Goal: Task Accomplishment & Management: Manage account settings

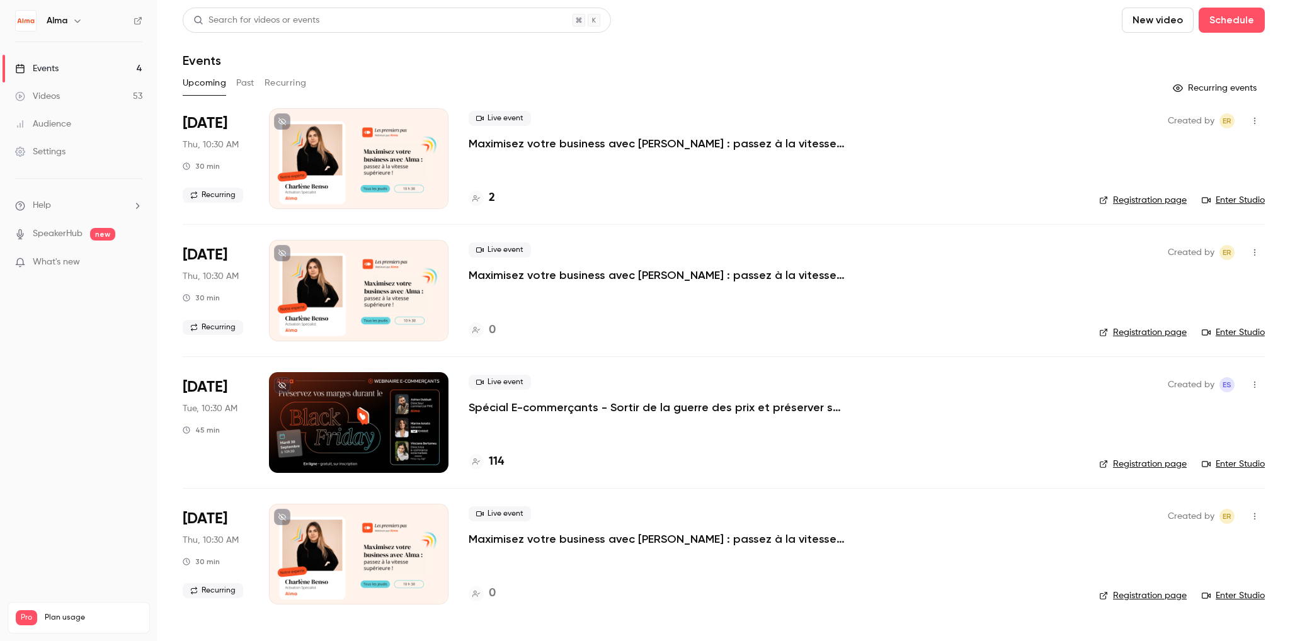
click at [602, 405] on p "Spécial E-commerçants - Sortir de la guerre des prix et préserver ses marges pe…" at bounding box center [658, 407] width 378 height 15
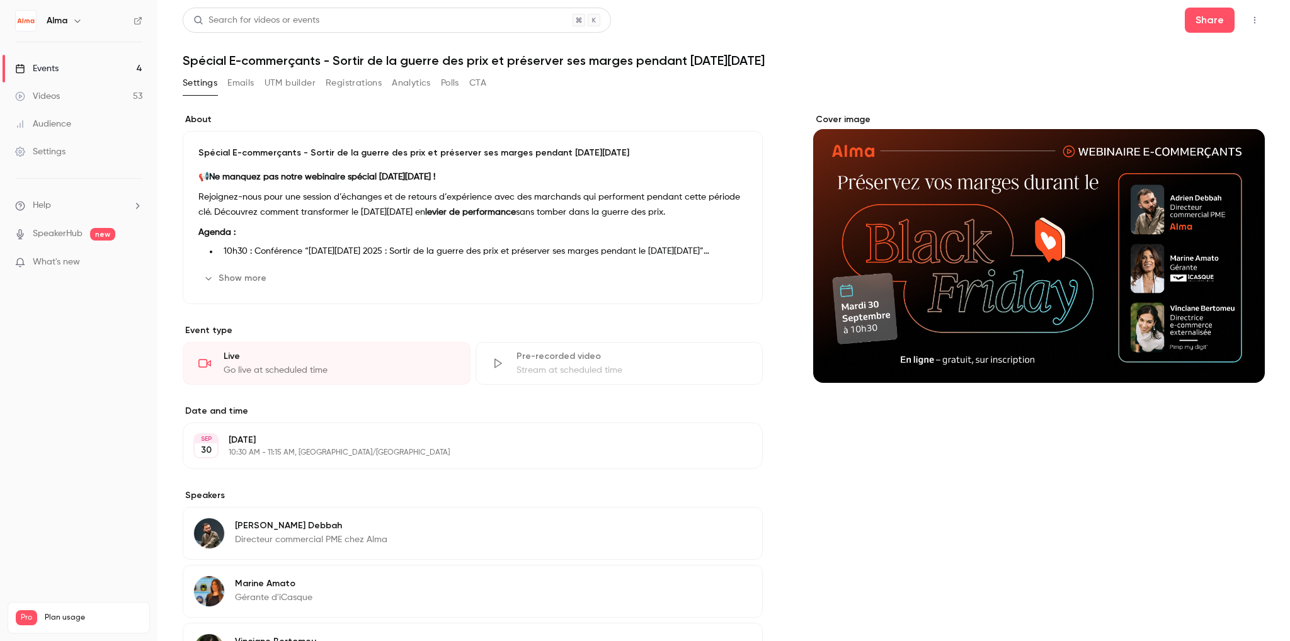
click at [359, 90] on button "Registrations" at bounding box center [354, 83] width 56 height 20
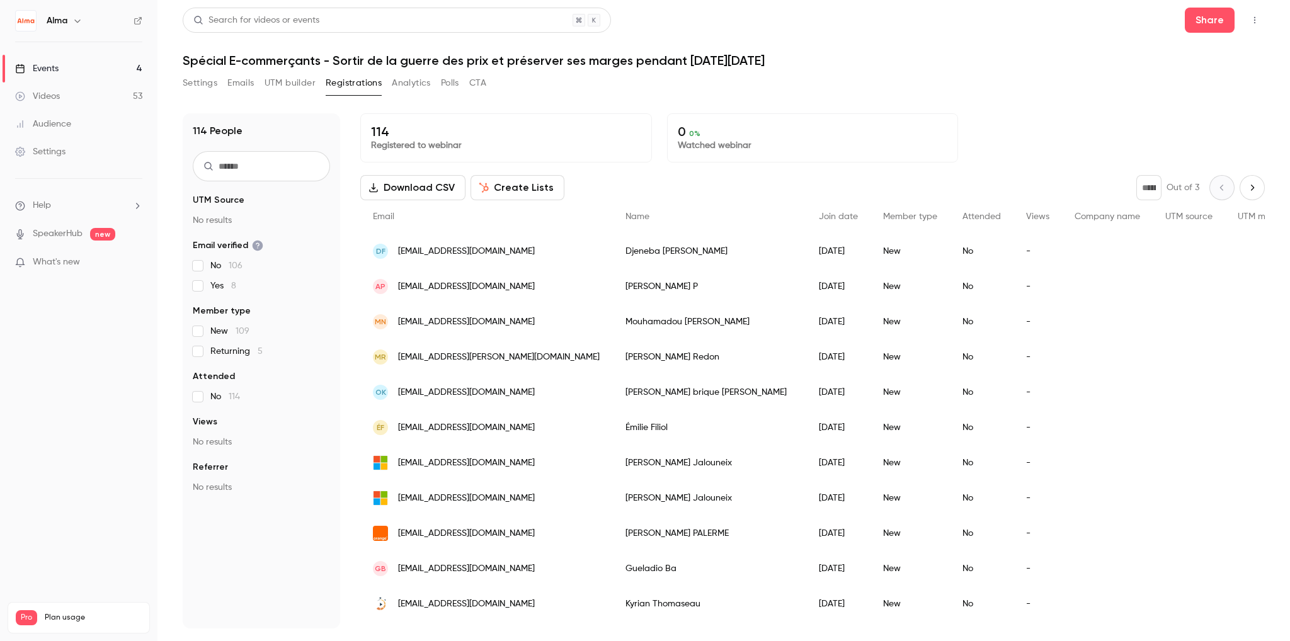
drag, startPoint x: 466, startPoint y: 42, endPoint x: 440, endPoint y: 66, distance: 35.7
click at [466, 45] on header "Search for videos or events Share Spécial E-commerçants - Sortir de la guerre d…" at bounding box center [724, 38] width 1083 height 60
click at [420, 67] on h1 "Spécial E-commerçants - Sortir de la guerre des prix et préserver ses marges pe…" at bounding box center [724, 60] width 1083 height 15
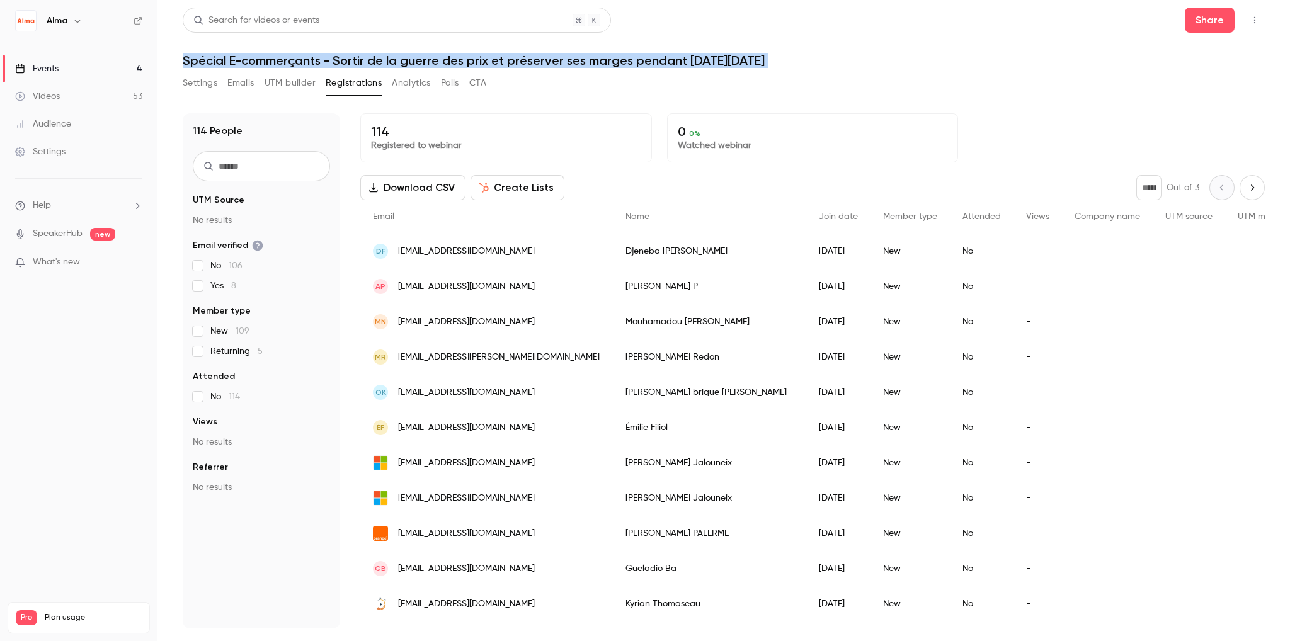
click at [420, 67] on h1 "Spécial E-commerçants - Sortir de la guerre des prix et préserver ses marges pe…" at bounding box center [724, 60] width 1083 height 15
click at [421, 59] on h1 "Spécial E-commerçants - Sortir de la guerre des prix et préserver ses marges pe…" at bounding box center [724, 60] width 1083 height 15
